Goal: Information Seeking & Learning: Compare options

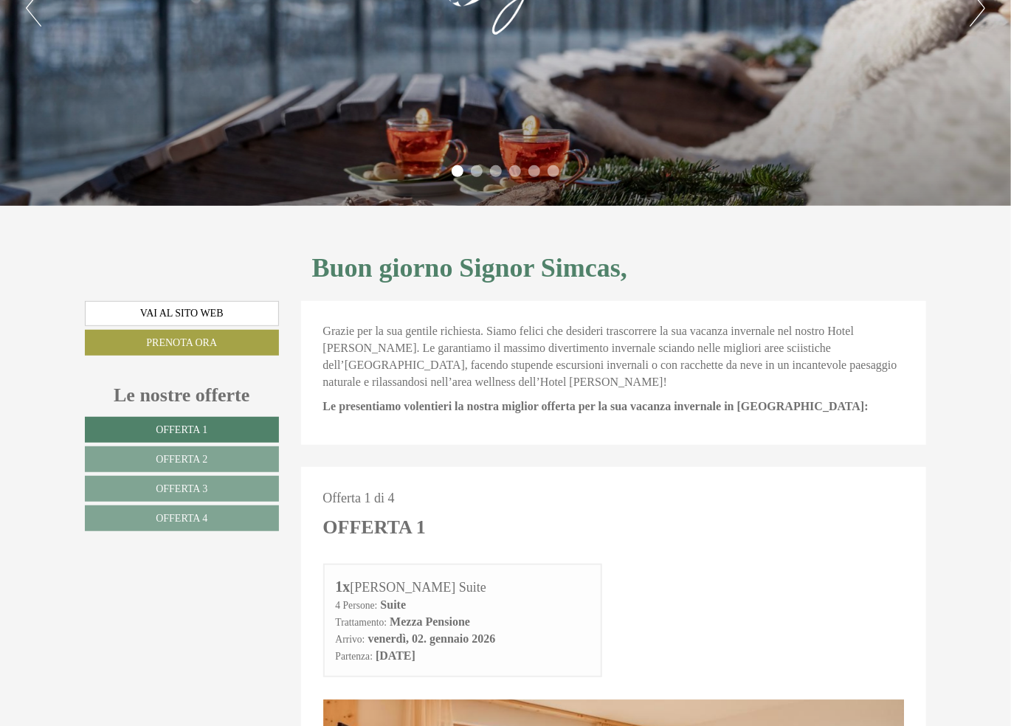
scroll to position [295, 0]
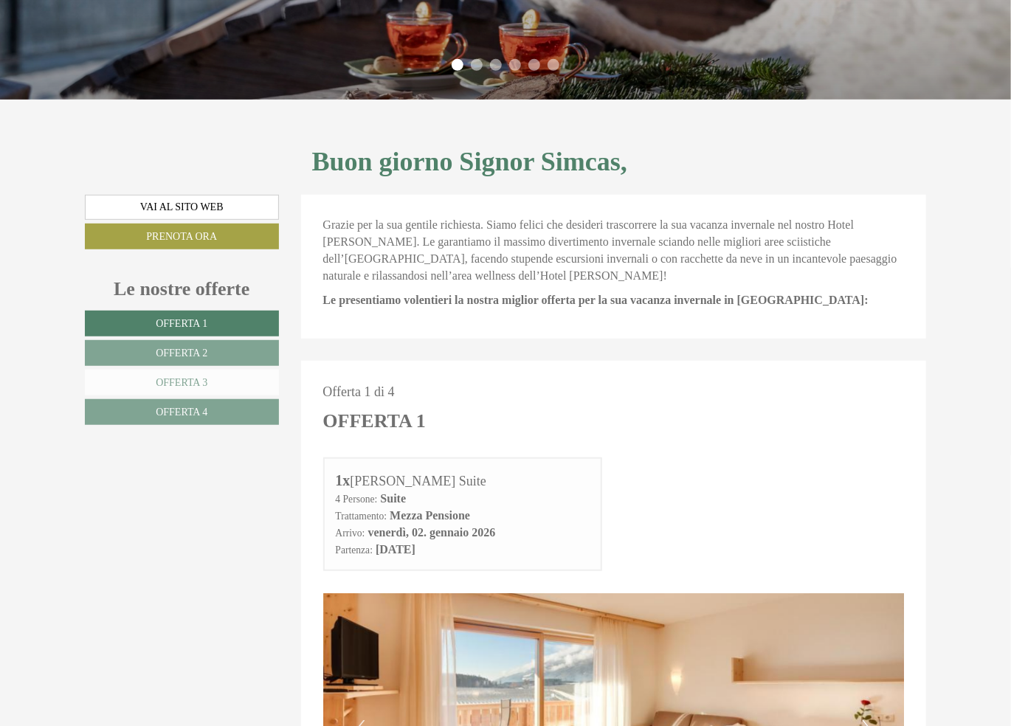
click at [209, 378] on link "Offerta 3" at bounding box center [182, 383] width 194 height 26
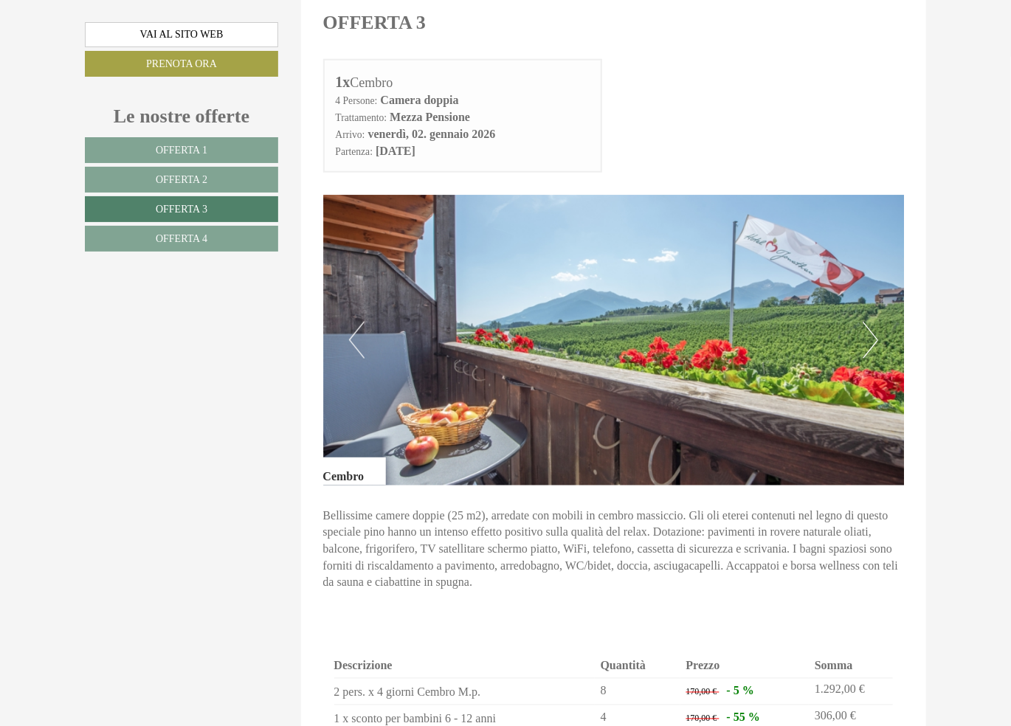
scroll to position [729, 0]
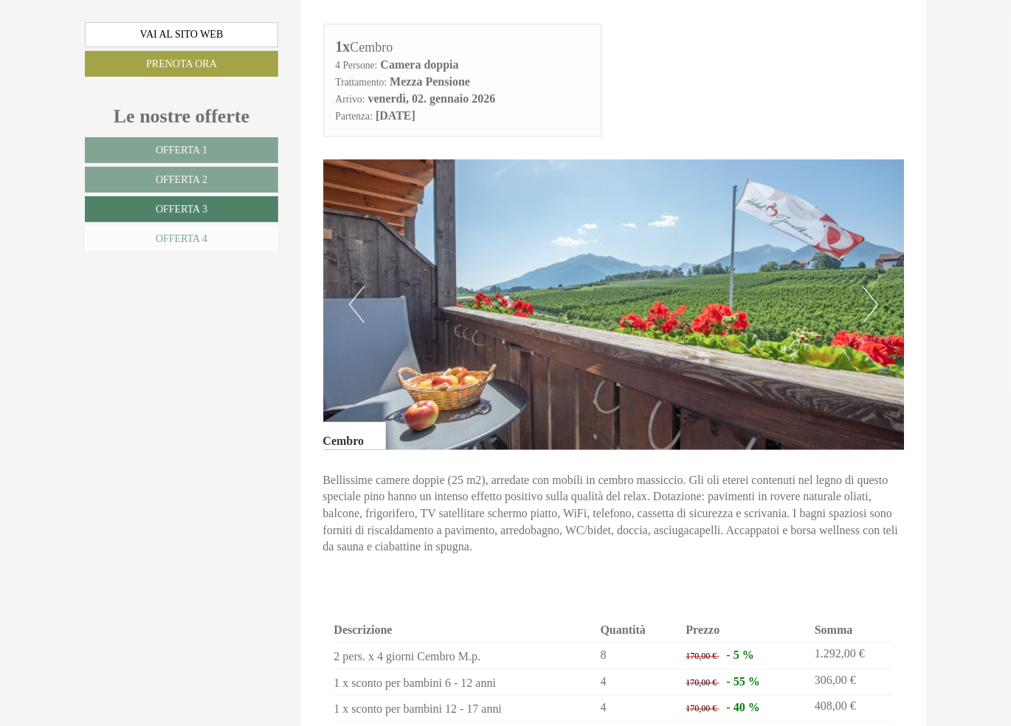
click at [201, 233] on span "Offerta 4" at bounding box center [182, 238] width 52 height 11
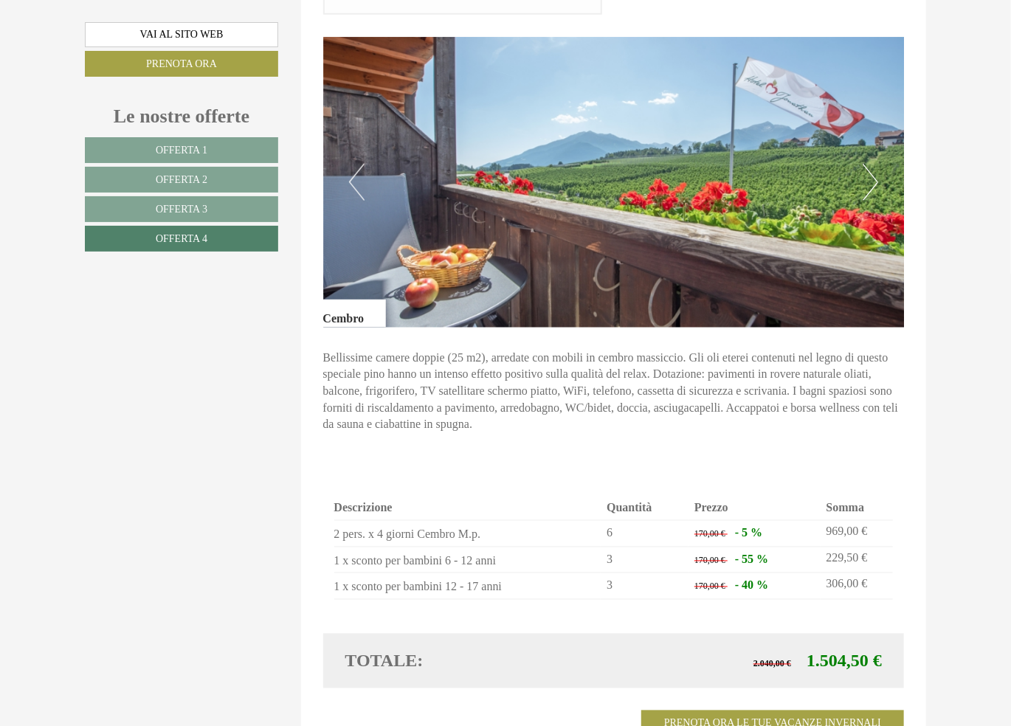
scroll to position [876, 0]
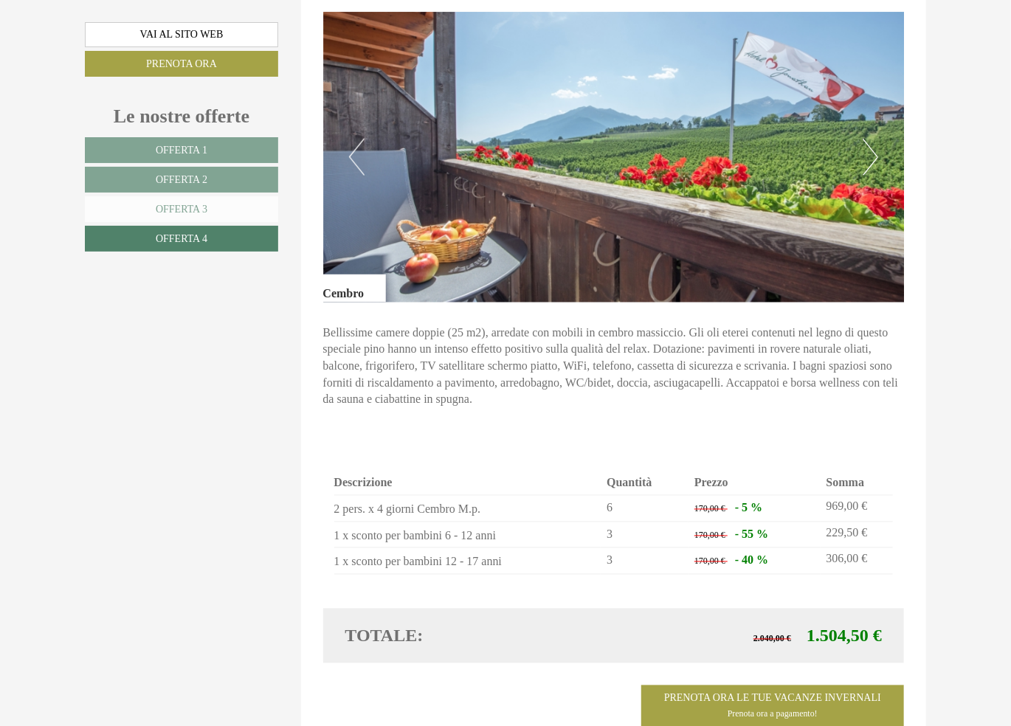
click at [167, 199] on link "Offerta 3" at bounding box center [181, 209] width 193 height 26
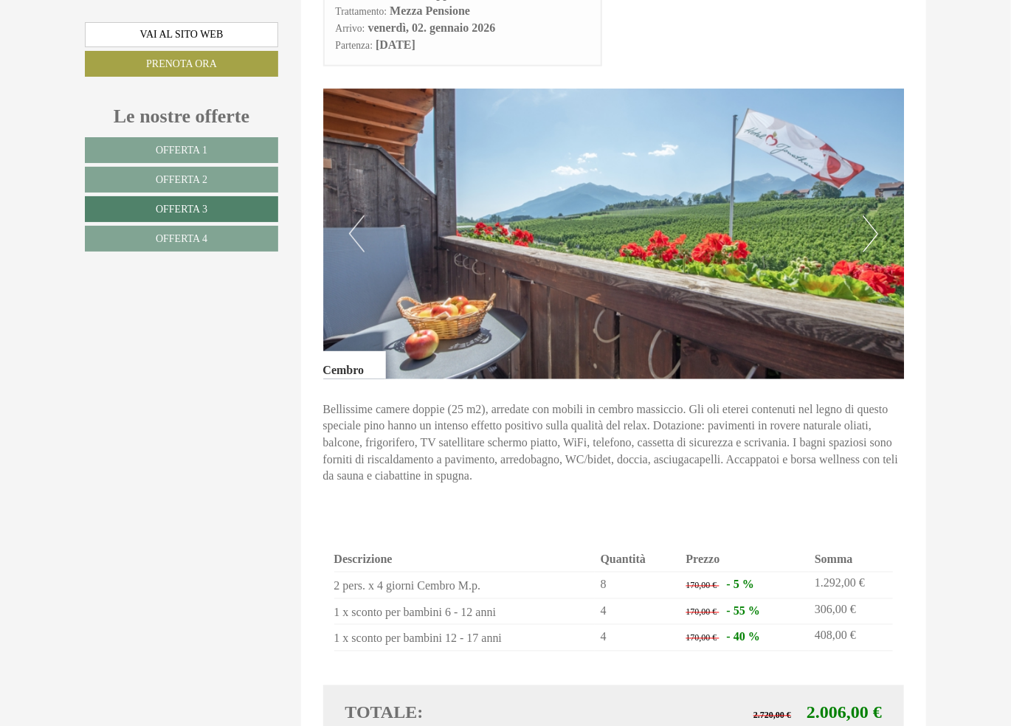
scroll to position [803, 0]
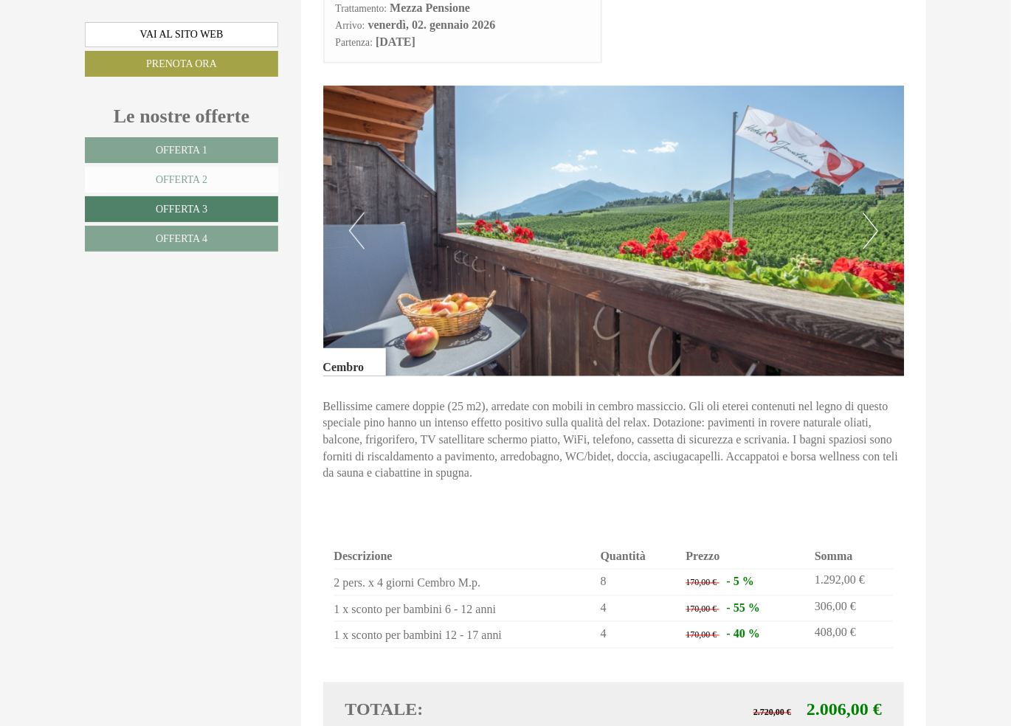
click at [150, 177] on link "Offerta 2" at bounding box center [181, 180] width 193 height 26
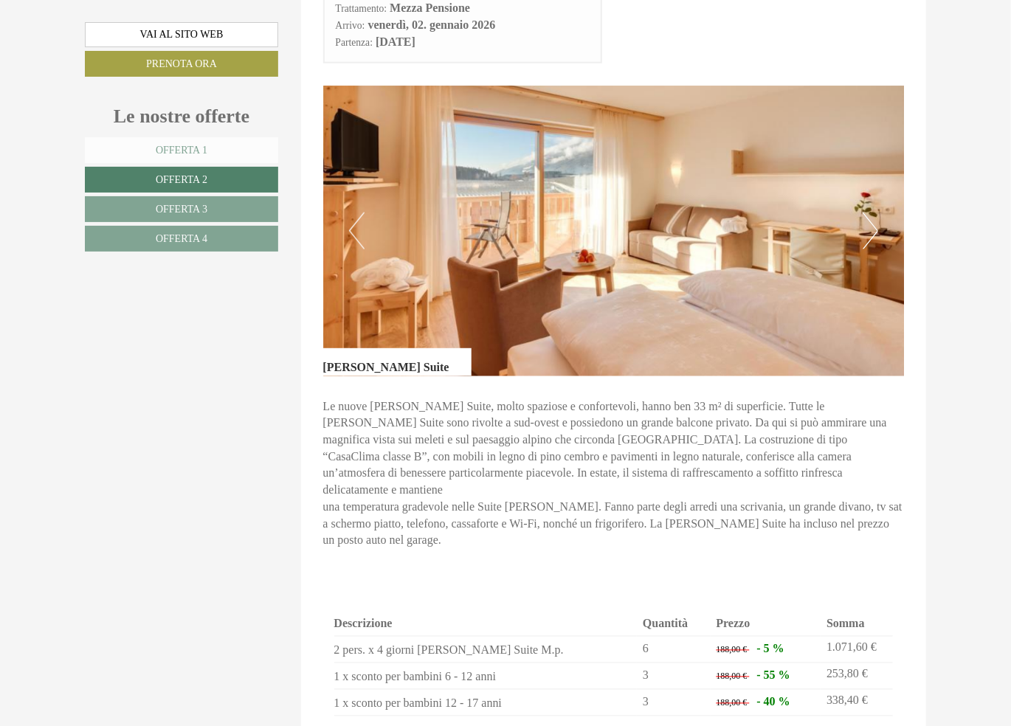
click at [215, 146] on link "Offerta 1" at bounding box center [181, 150] width 193 height 26
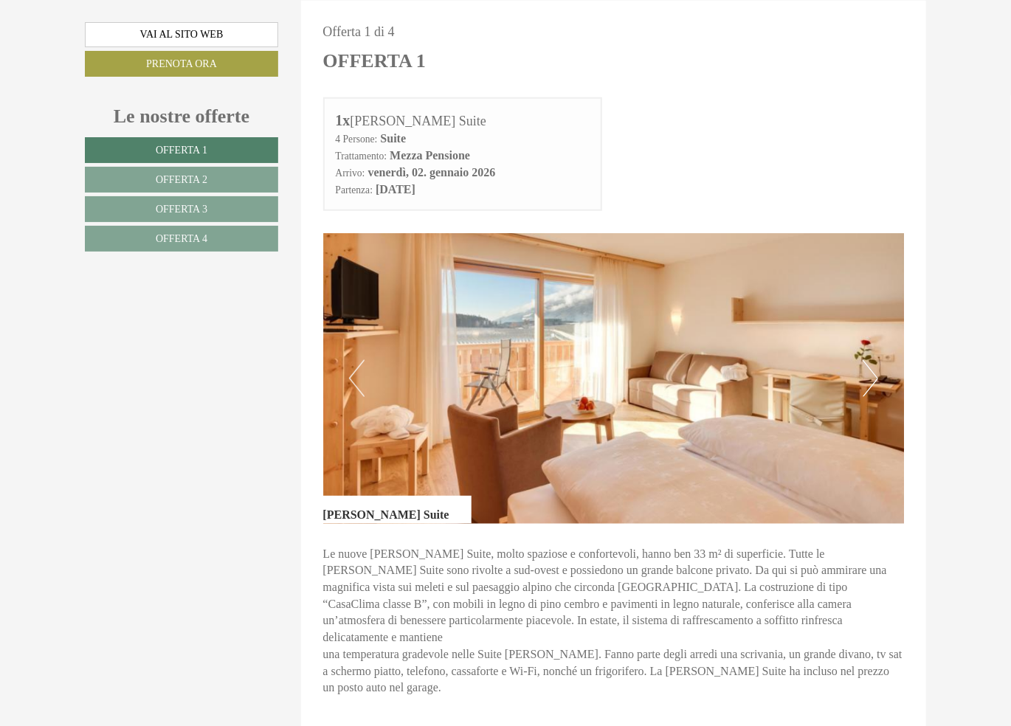
scroll to position [876, 0]
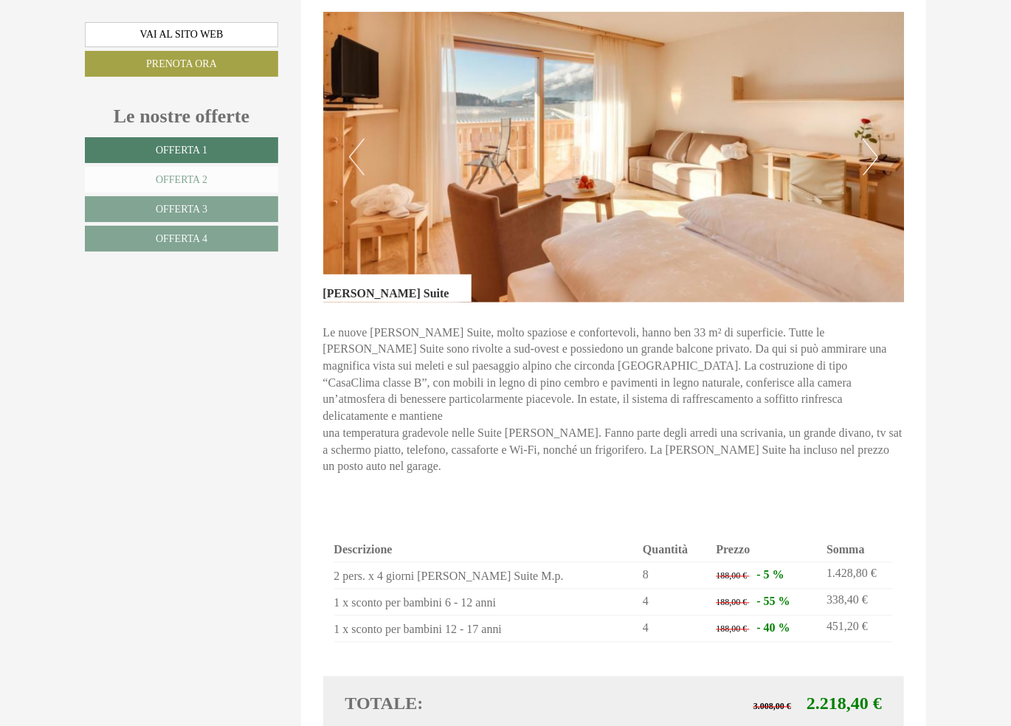
click at [111, 183] on link "Offerta 2" at bounding box center [181, 180] width 193 height 26
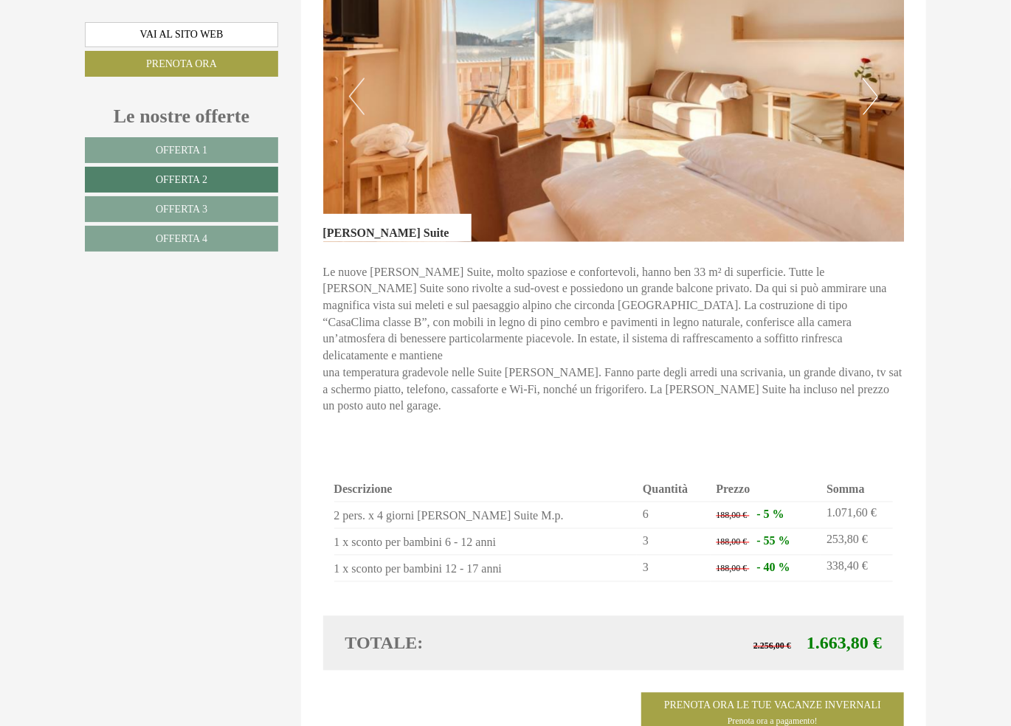
scroll to position [1024, 0]
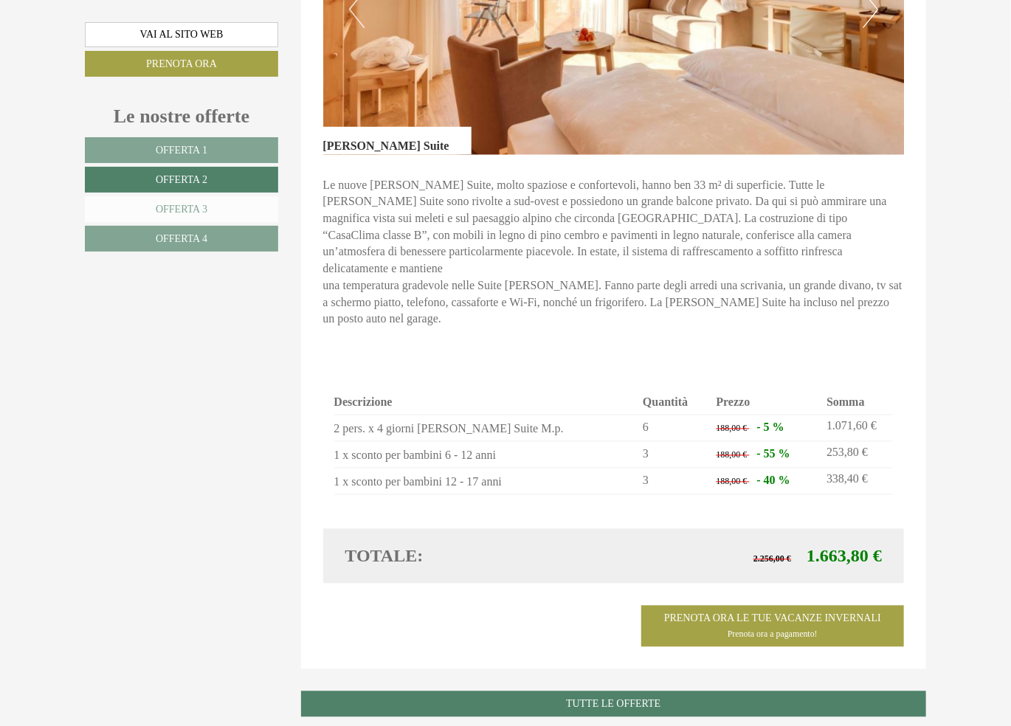
click at [188, 210] on span "Offerta 3" at bounding box center [182, 209] width 52 height 11
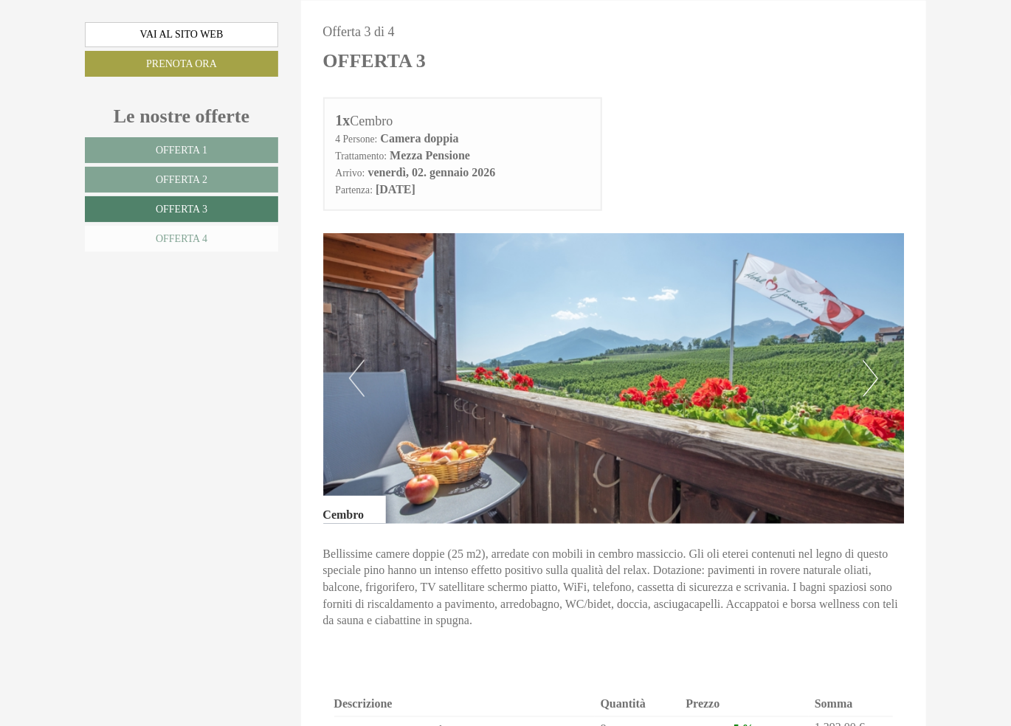
click at [195, 237] on span "Offerta 4" at bounding box center [182, 238] width 52 height 11
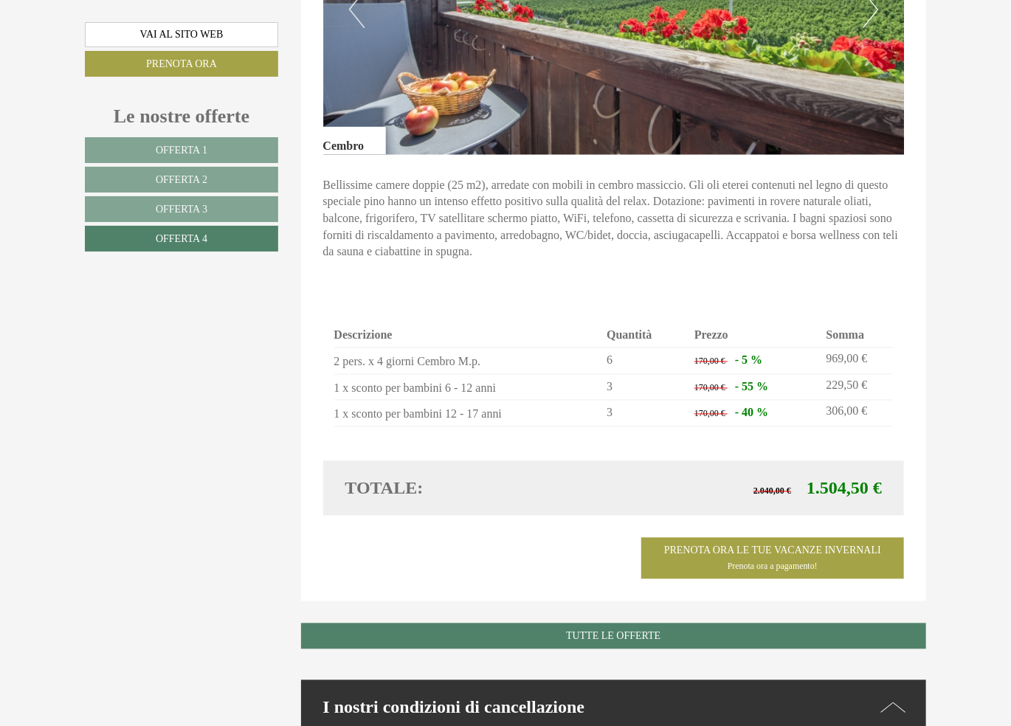
scroll to position [803, 0]
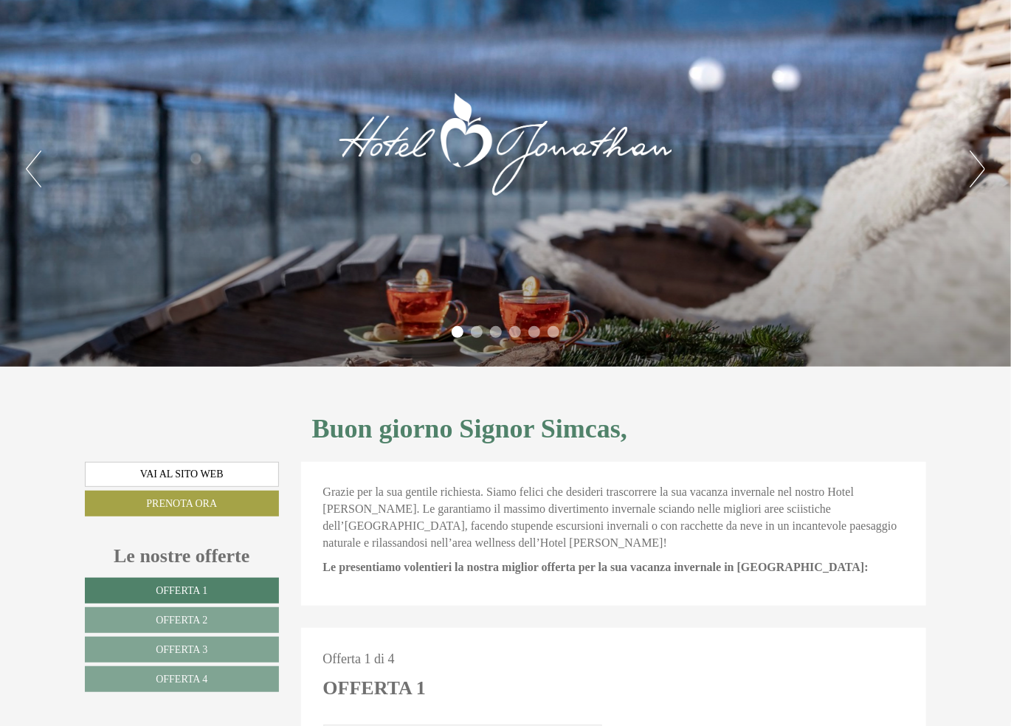
scroll to position [295, 0]
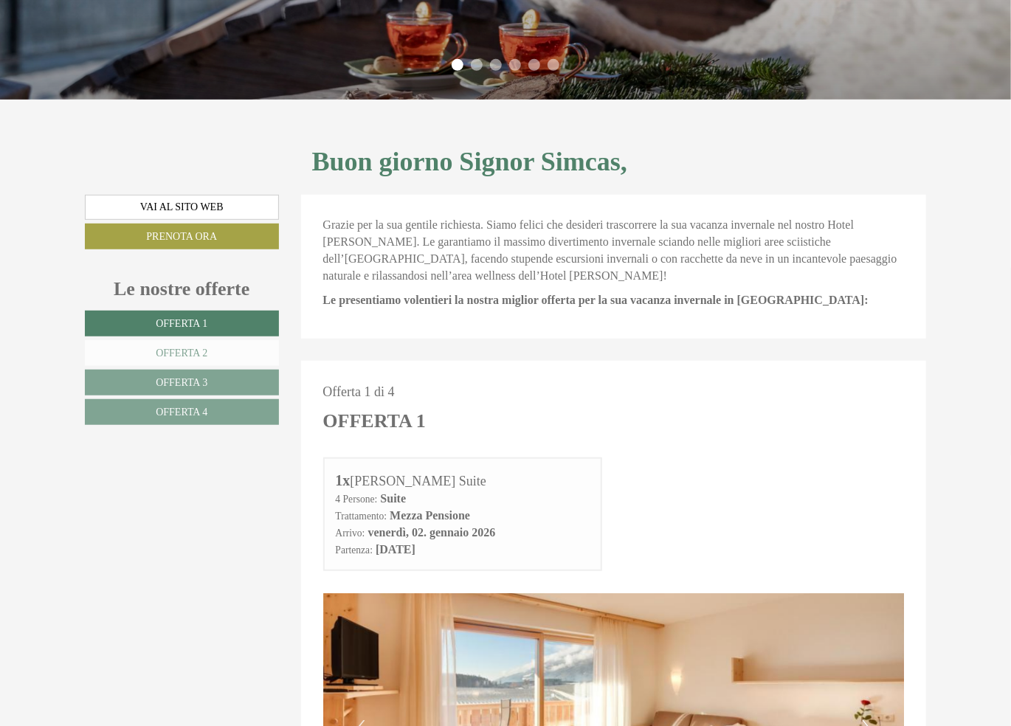
click at [230, 348] on link "Offerta 2" at bounding box center [182, 353] width 194 height 26
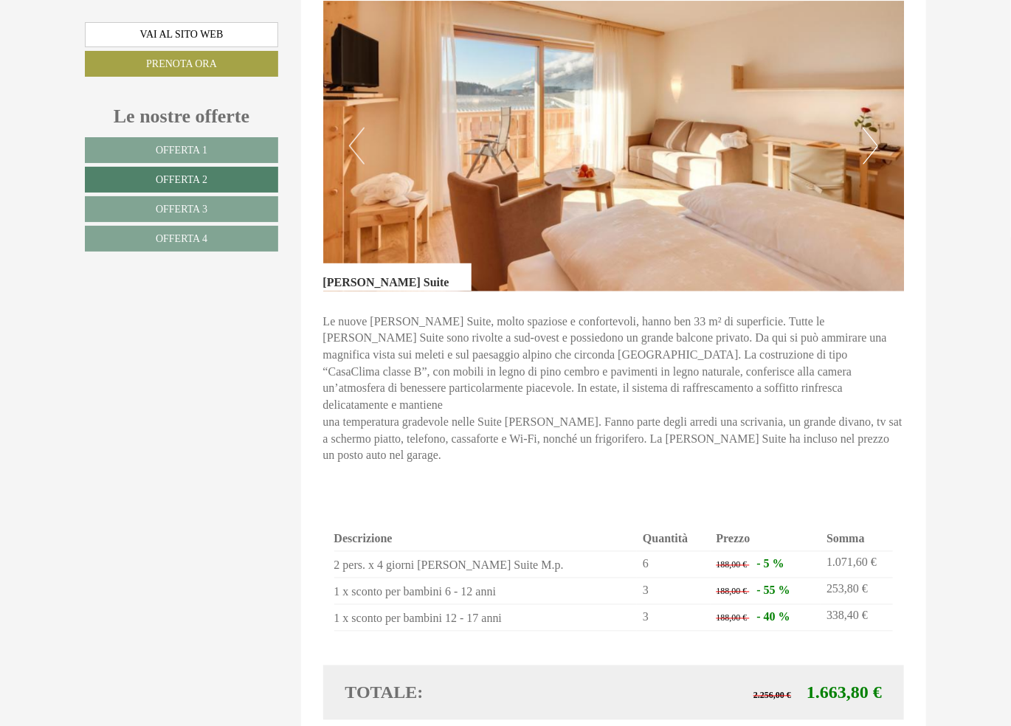
scroll to position [1024, 0]
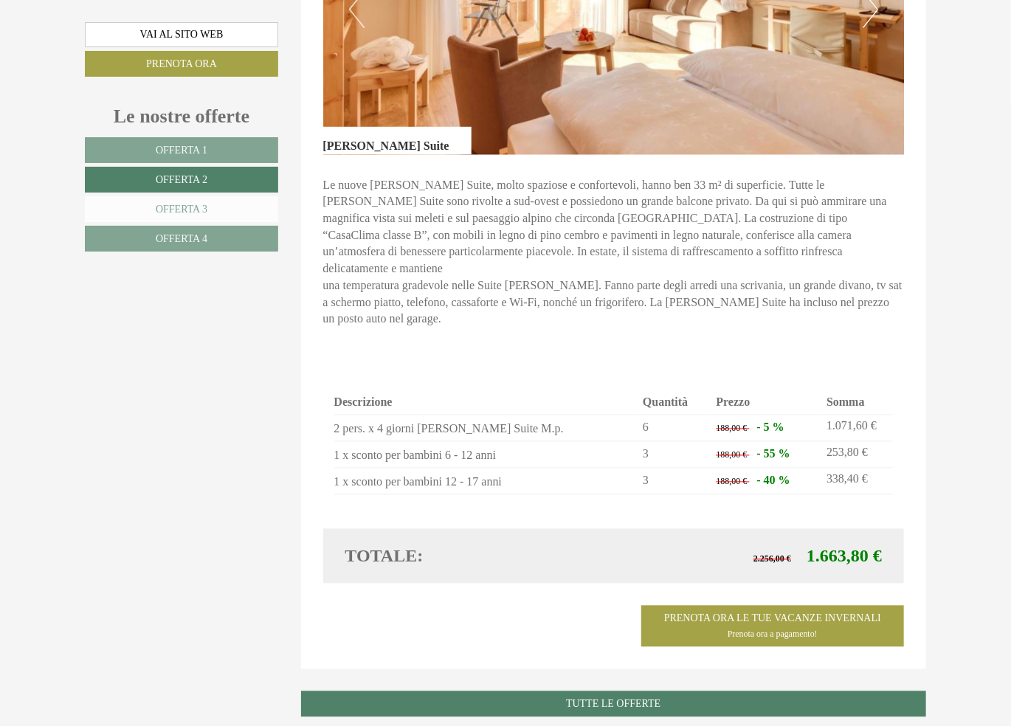
click at [210, 206] on link "Offerta 3" at bounding box center [181, 209] width 193 height 26
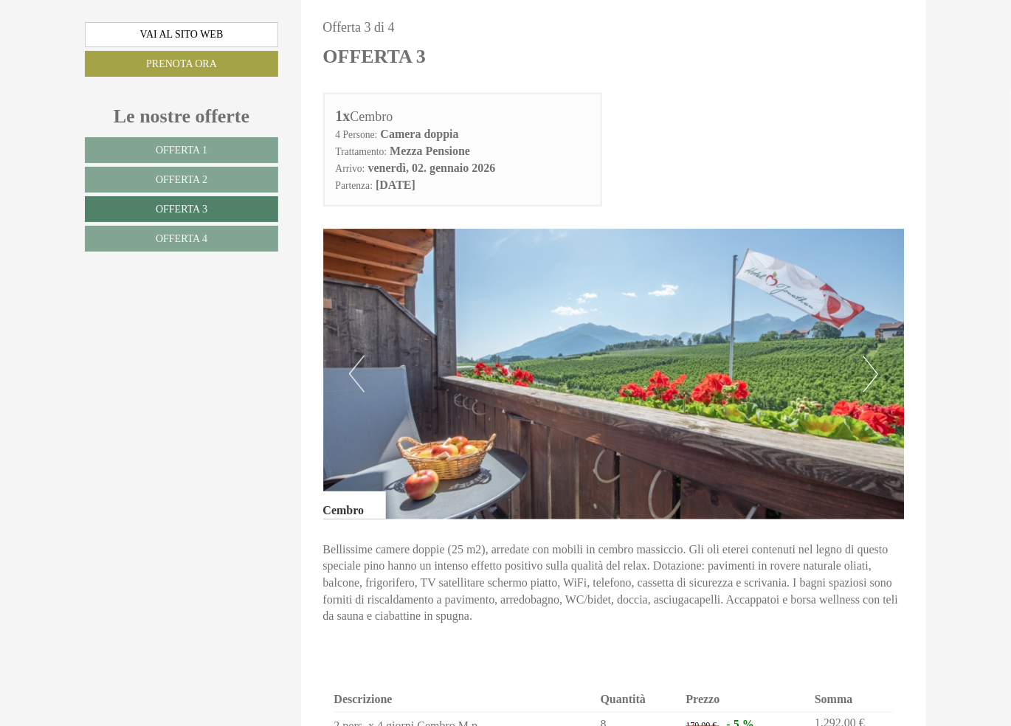
scroll to position [950, 0]
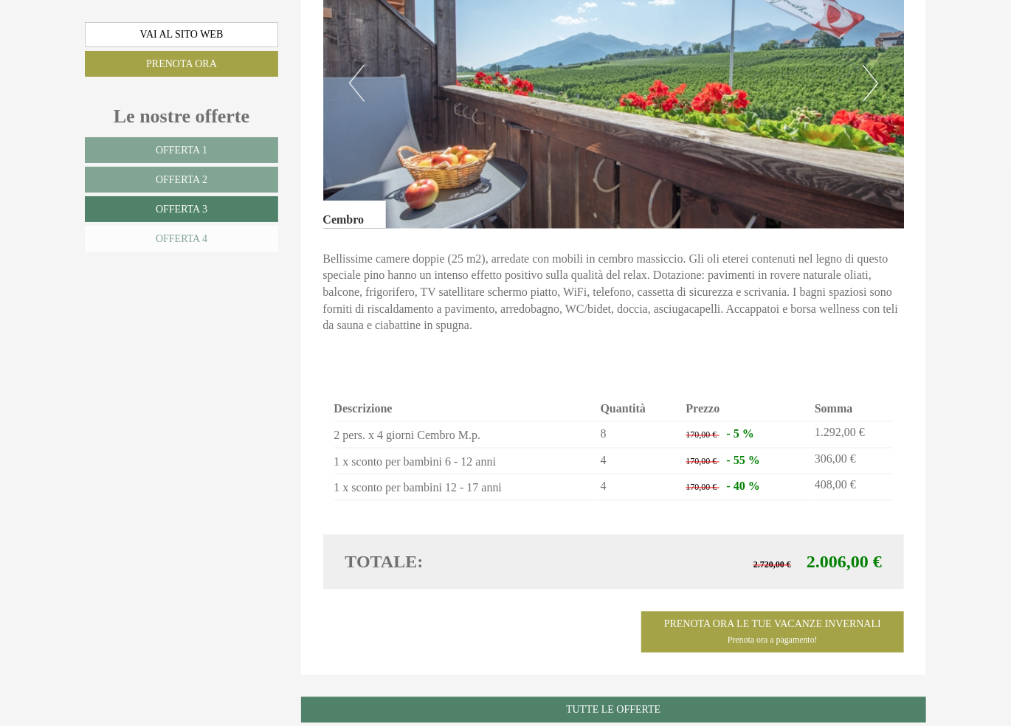
click at [160, 228] on link "Offerta 4" at bounding box center [181, 239] width 193 height 26
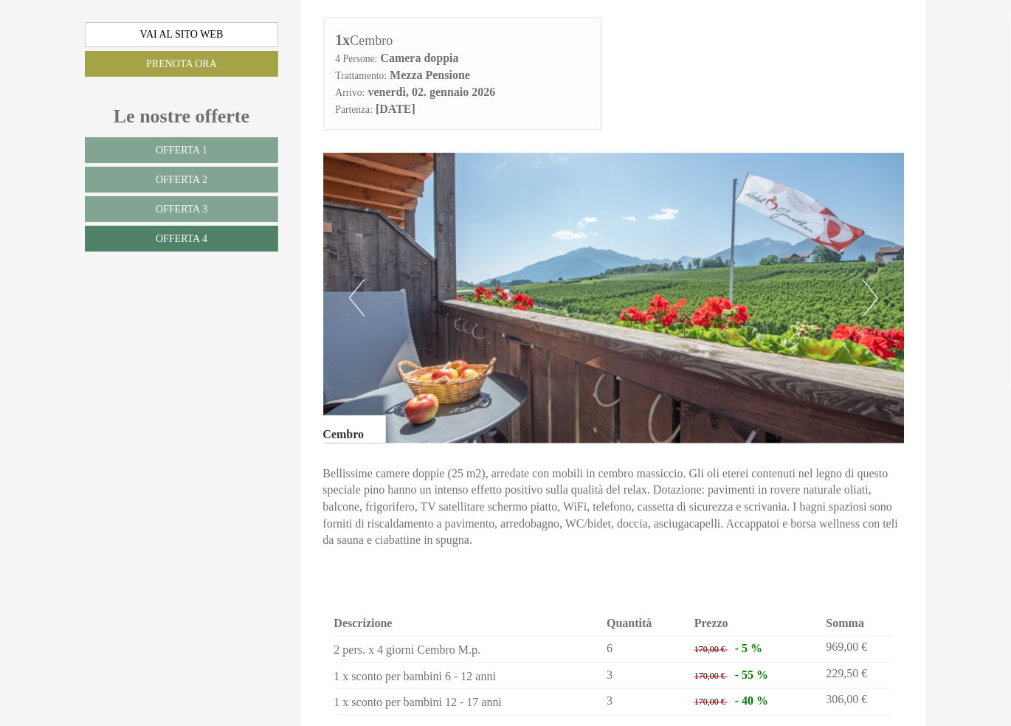
scroll to position [655, 0]
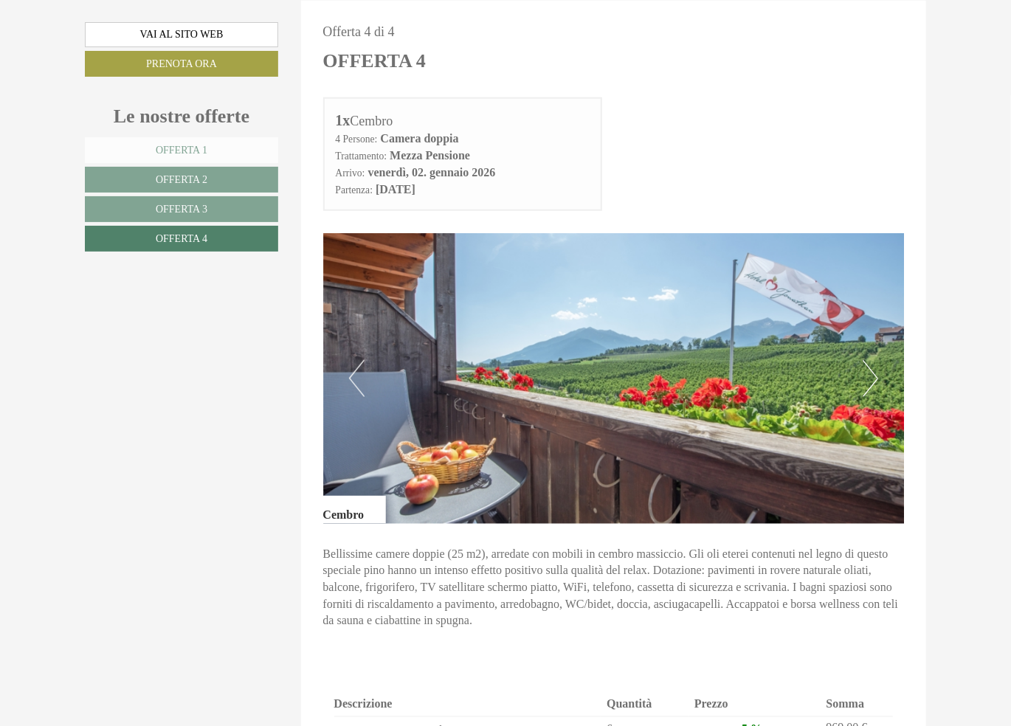
click at [209, 153] on link "Offerta 1" at bounding box center [181, 150] width 193 height 26
